Goal: Information Seeking & Learning: Learn about a topic

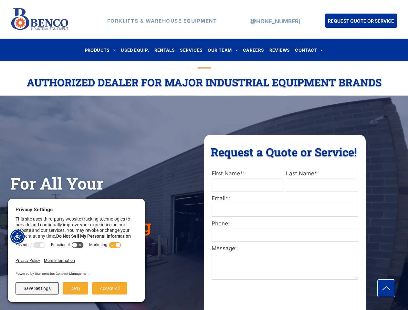
click at [204, 155] on div "Request a Quote or Service! Request a Quote or Service! First Name*: Last Name*…" at bounding box center [284, 234] width 161 height 198
click at [17, 237] on img "Accessibility Menu" at bounding box center [17, 236] width 14 height 14
